Goal: Task Accomplishment & Management: Complete application form

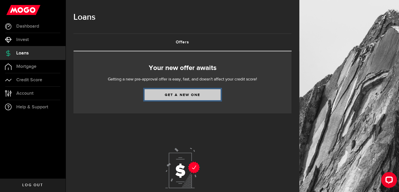
click at [186, 93] on link "Get a new one" at bounding box center [183, 94] width 76 height 11
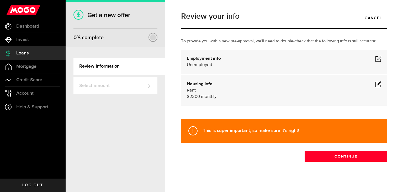
click at [375, 58] on span at bounding box center [378, 58] width 6 height 6
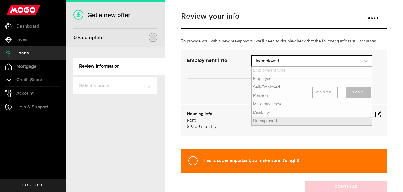
click at [364, 60] on use "expand select" at bounding box center [366, 61] width 4 height 2
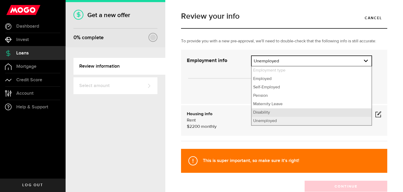
click at [278, 112] on li "Disability" at bounding box center [312, 112] width 120 height 8
select select "Disability"
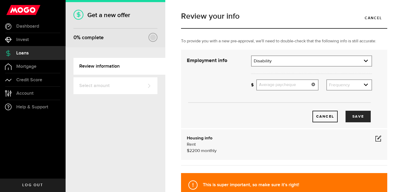
click at [290, 87] on input "Average paycheque" at bounding box center [287, 84] width 62 height 11
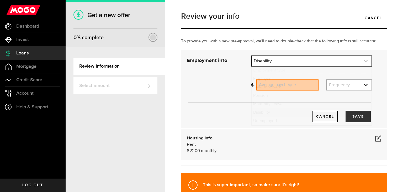
click at [361, 57] on link "expand select" at bounding box center [312, 61] width 120 height 10
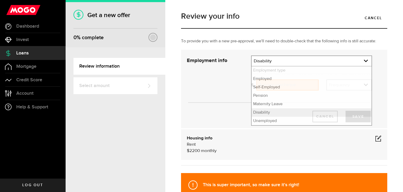
click at [383, 64] on div "To provide you with a new pre-approval, we'll need to double-check that the fol…" at bounding box center [284, 104] width 214 height 132
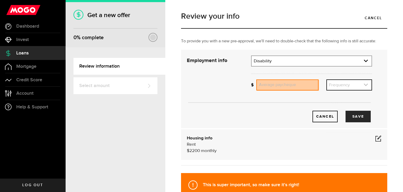
click at [337, 85] on link "expand select" at bounding box center [349, 85] width 45 height 10
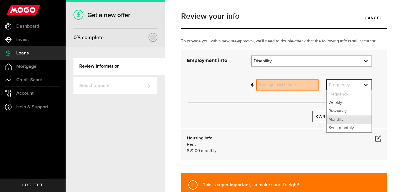
click at [338, 120] on li "Monthly" at bounding box center [349, 119] width 45 height 8
select select "monthly"
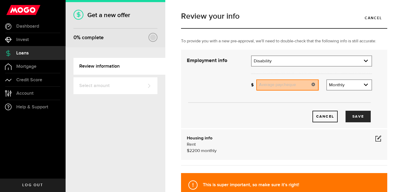
click at [276, 85] on input "Average paycheque" at bounding box center [287, 84] width 62 height 11
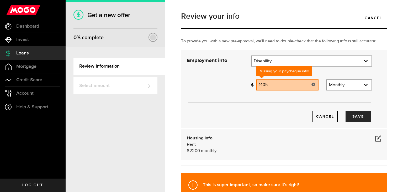
type input "1,405"
click at [291, 115] on div "Cancel Save" at bounding box center [278, 116] width 185 height 12
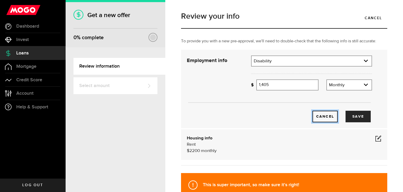
drag, startPoint x: 331, startPoint y: 114, endPoint x: 302, endPoint y: 116, distance: 28.7
click at [302, 116] on div "Cancel Save" at bounding box center [278, 116] width 185 height 12
click at [375, 137] on span at bounding box center [378, 138] width 6 height 6
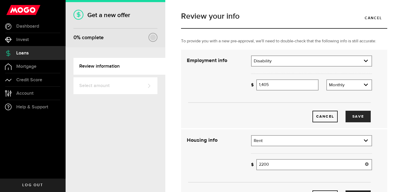
click at [274, 167] on input "2200" at bounding box center [314, 164] width 116 height 11
type input "2,000"
click at [350, 116] on button "Save" at bounding box center [358, 116] width 25 height 12
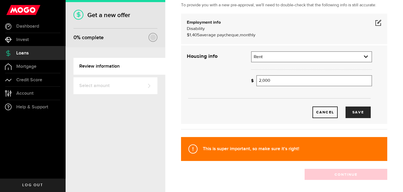
scroll to position [57, 0]
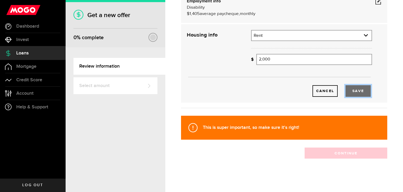
click at [353, 91] on button "Save" at bounding box center [358, 91] width 25 height 12
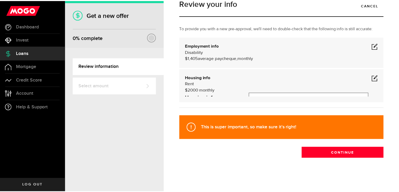
scroll to position [9, 0]
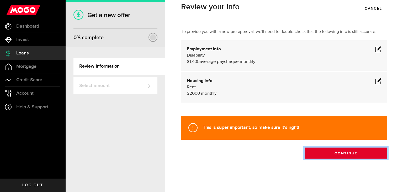
click at [336, 154] on button "Continue" at bounding box center [346, 152] width 83 height 11
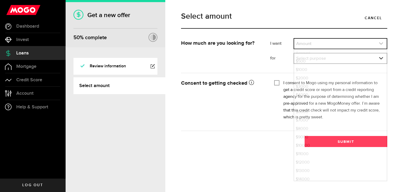
click at [339, 40] on link "expand select" at bounding box center [340, 44] width 93 height 10
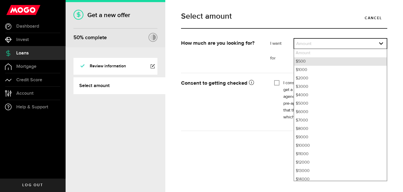
click at [320, 62] on li "$500" at bounding box center [340, 61] width 93 height 8
select select "500"
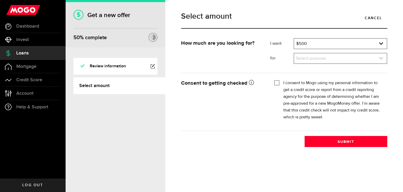
click at [323, 60] on link "expand select" at bounding box center [340, 58] width 93 height 10
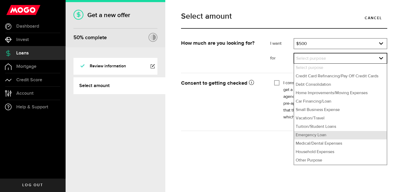
click at [324, 137] on li "Emergency Loan" at bounding box center [340, 135] width 93 height 8
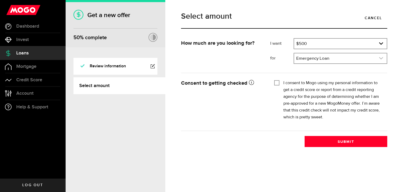
click at [380, 59] on icon "expand select" at bounding box center [381, 58] width 4 height 4
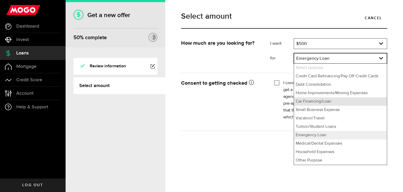
click at [321, 102] on li "Car Financing/Loan" at bounding box center [340, 101] width 93 height 8
select select "Car Financing/Loan"
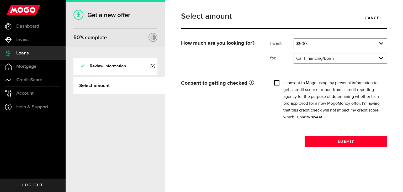
click at [276, 82] on input "I consent to Mogo using my personal information to get a credit score or report…" at bounding box center [276, 82] width 5 height 5
checkbox input "true"
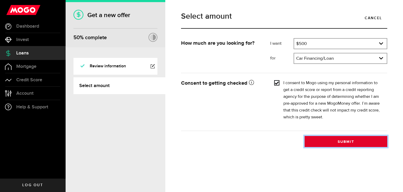
click at [350, 140] on button "Submit" at bounding box center [346, 141] width 83 height 11
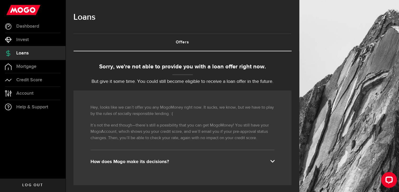
click at [35, 184] on span "Log out" at bounding box center [32, 185] width 21 height 4
